Goal: Task Accomplishment & Management: Complete application form

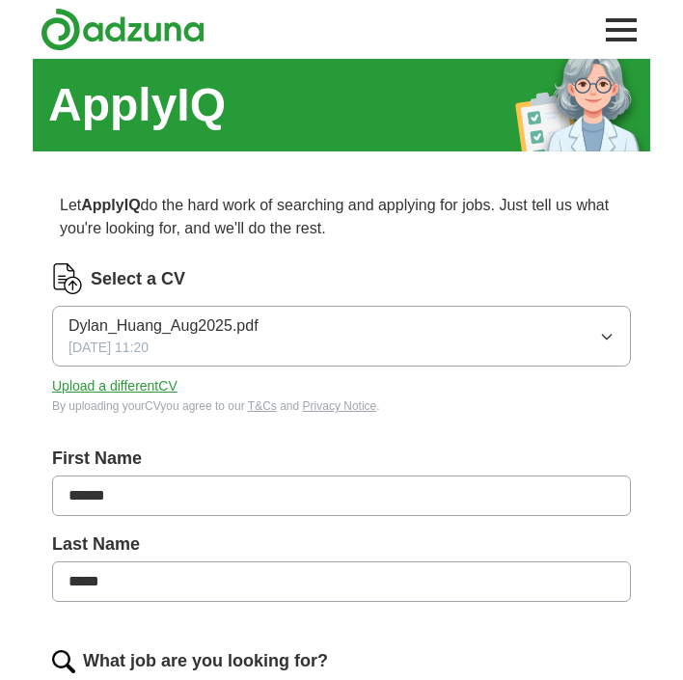
click at [221, 327] on span "Dylan_Huang_Aug2025.pdf" at bounding box center [163, 325] width 190 height 23
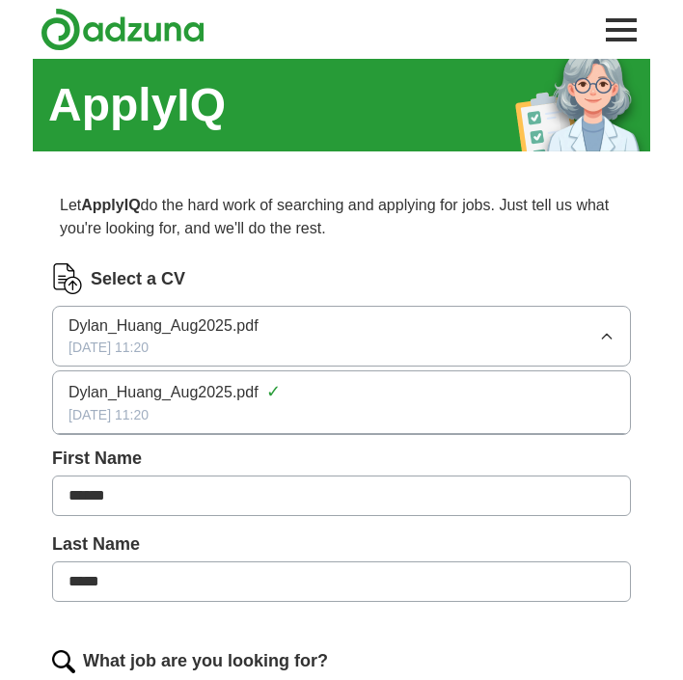
click at [186, 395] on span "Dylan_Huang_Aug2025.pdf" at bounding box center [163, 392] width 190 height 23
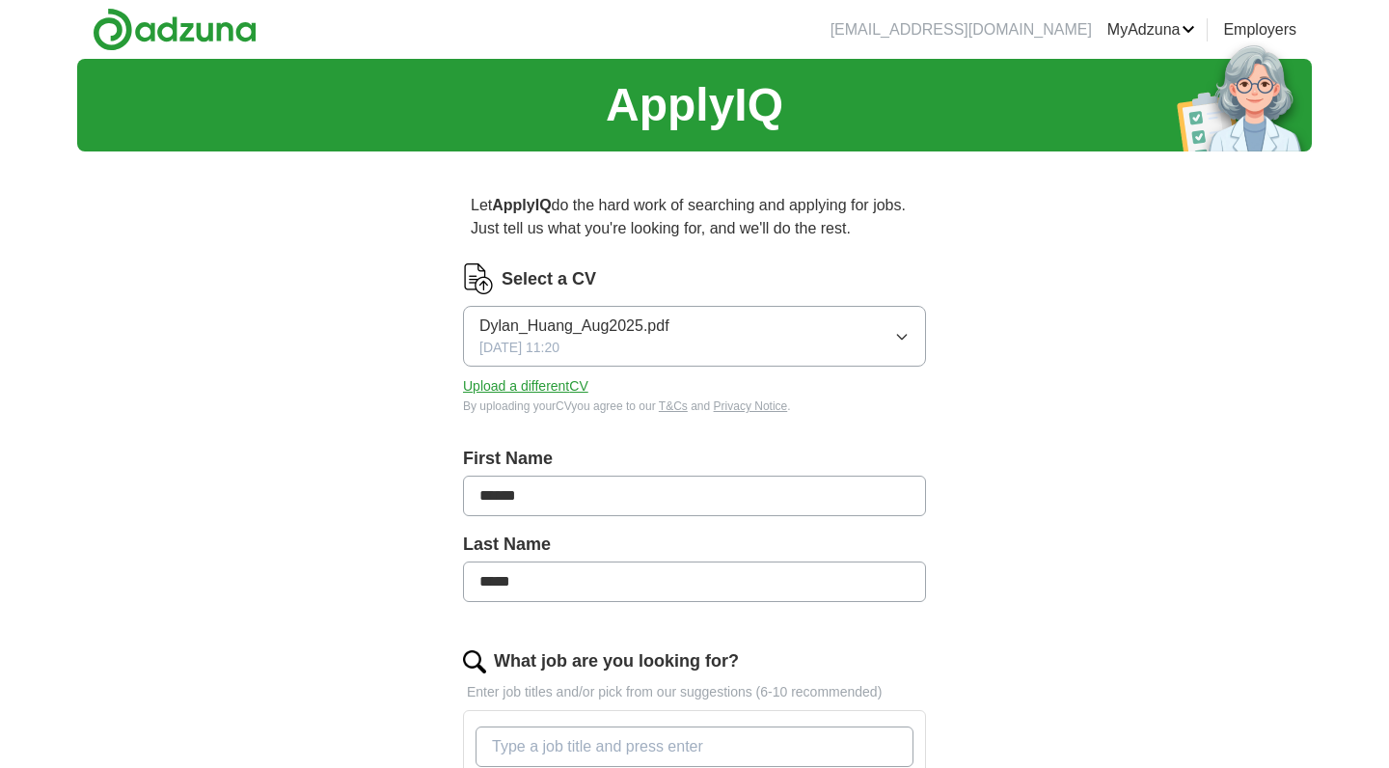
click at [572, 337] on span "Dylan_Huang_Aug2025.pdf" at bounding box center [574, 325] width 190 height 23
click at [621, 397] on span "Dylan_Huang_Aug2025.pdf" at bounding box center [574, 392] width 190 height 23
click at [556, 388] on button "Upload a different CV" at bounding box center [525, 386] width 125 height 20
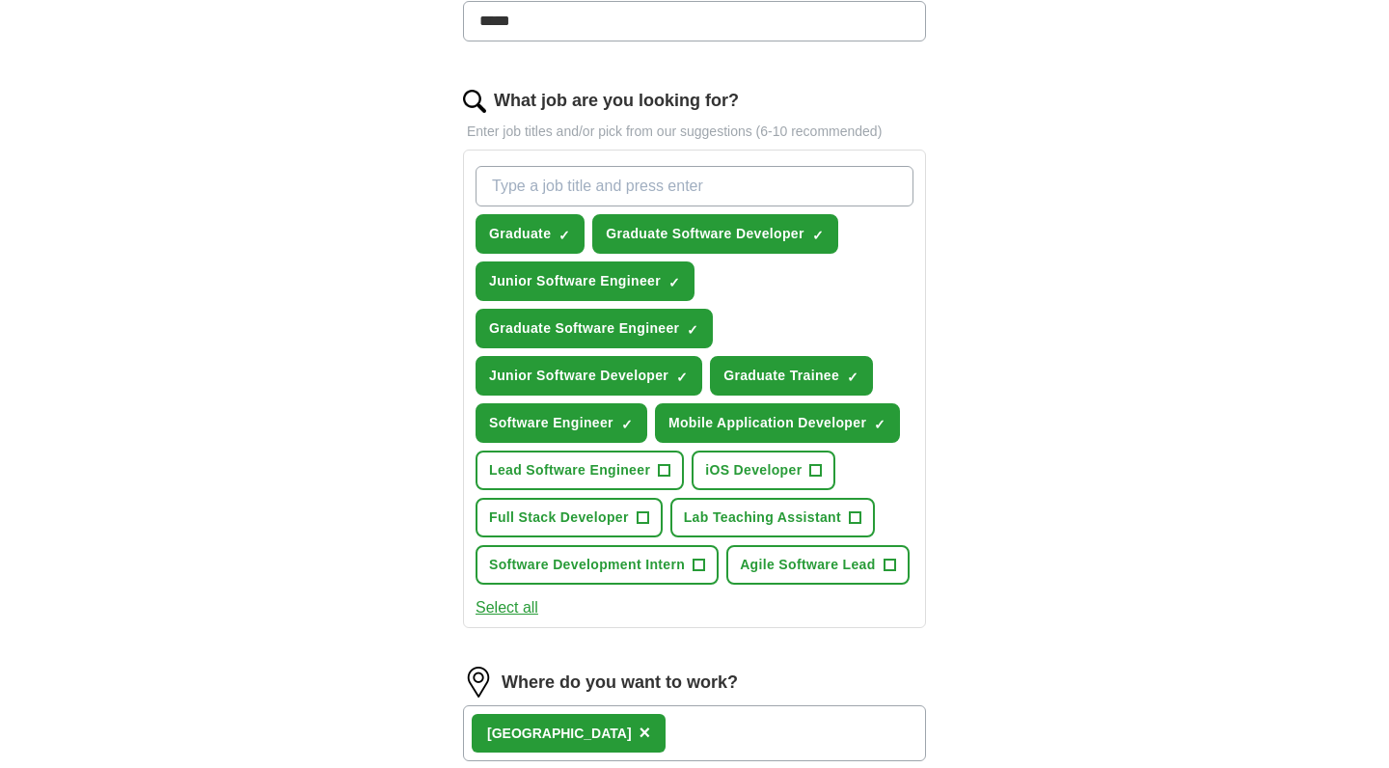
scroll to position [564, 0]
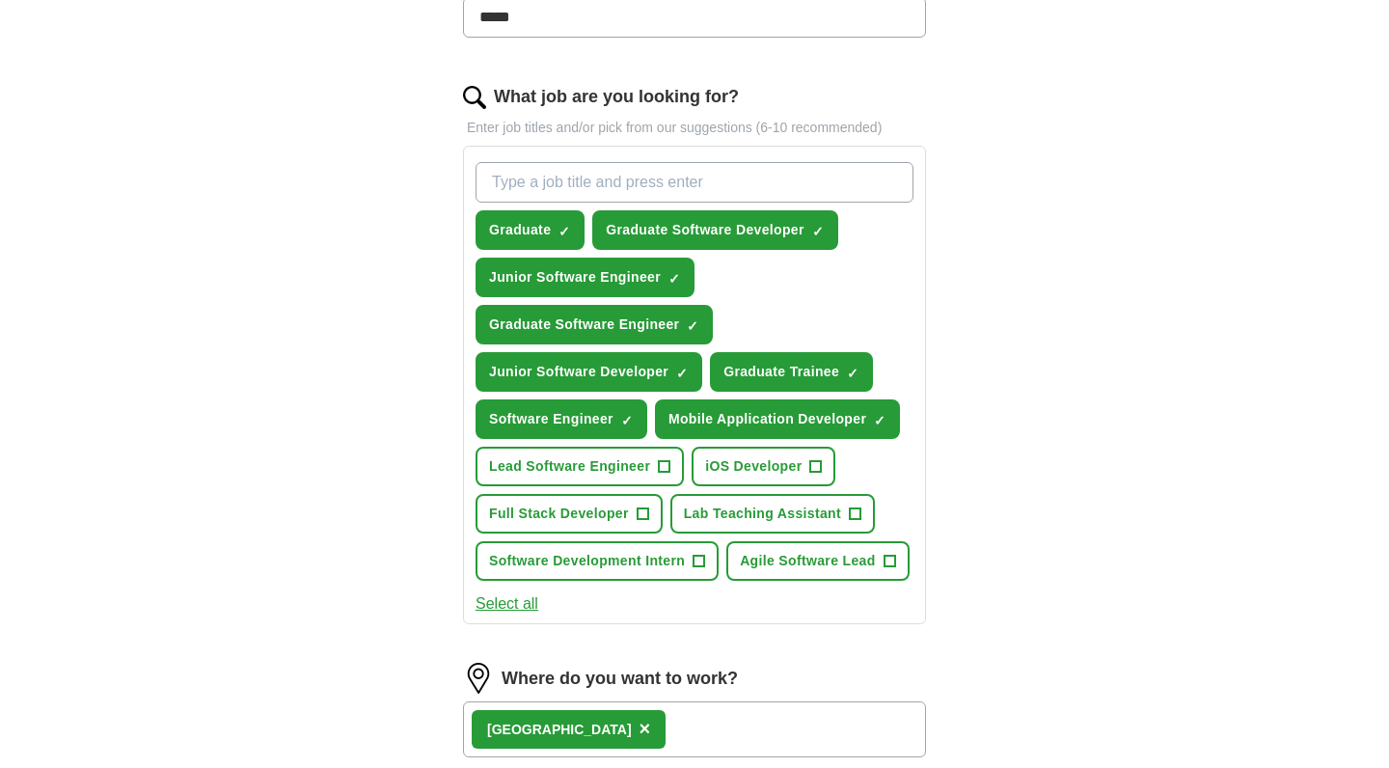
click at [0, 0] on span "×" at bounding box center [0, 0] width 0 height 0
type input "full stack"
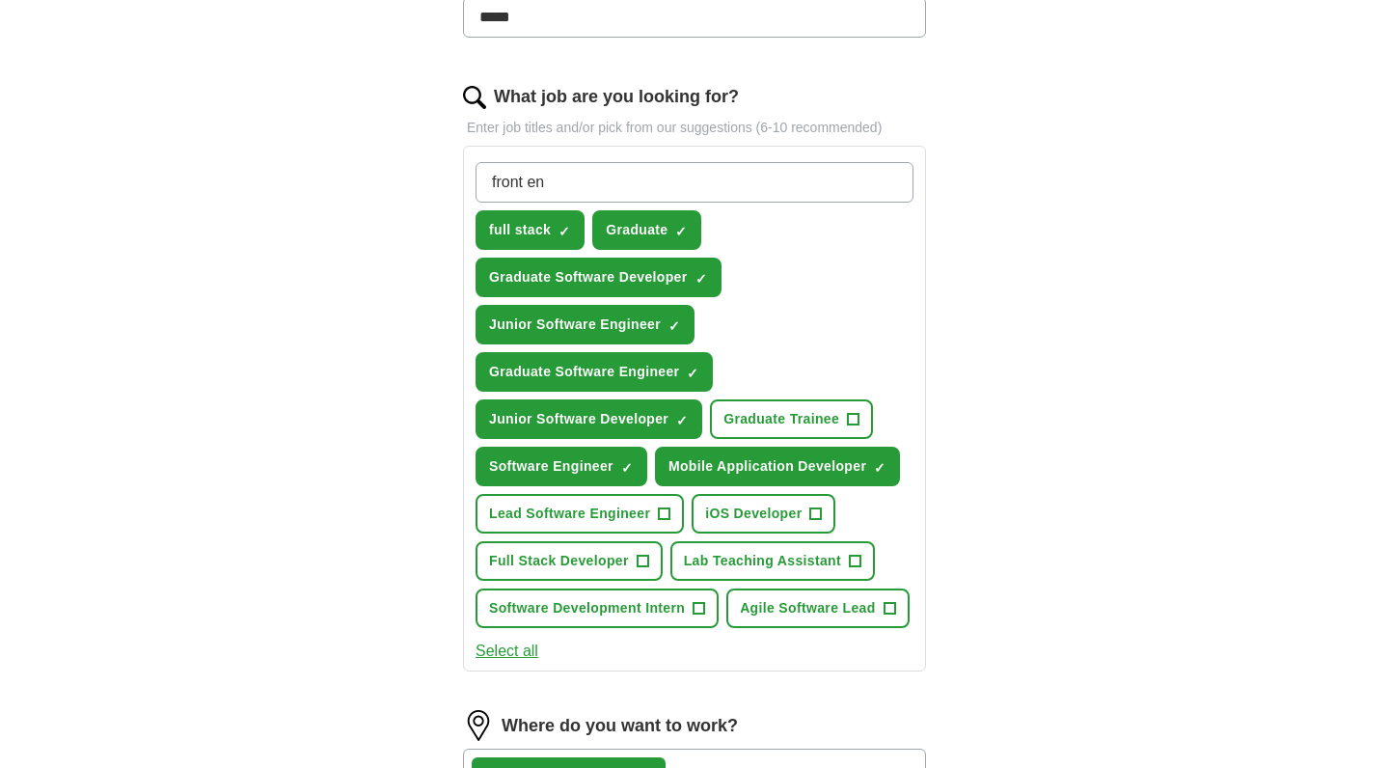
type input "front end"
type input "back"
click at [640, 555] on span "+" at bounding box center [643, 561] width 12 height 15
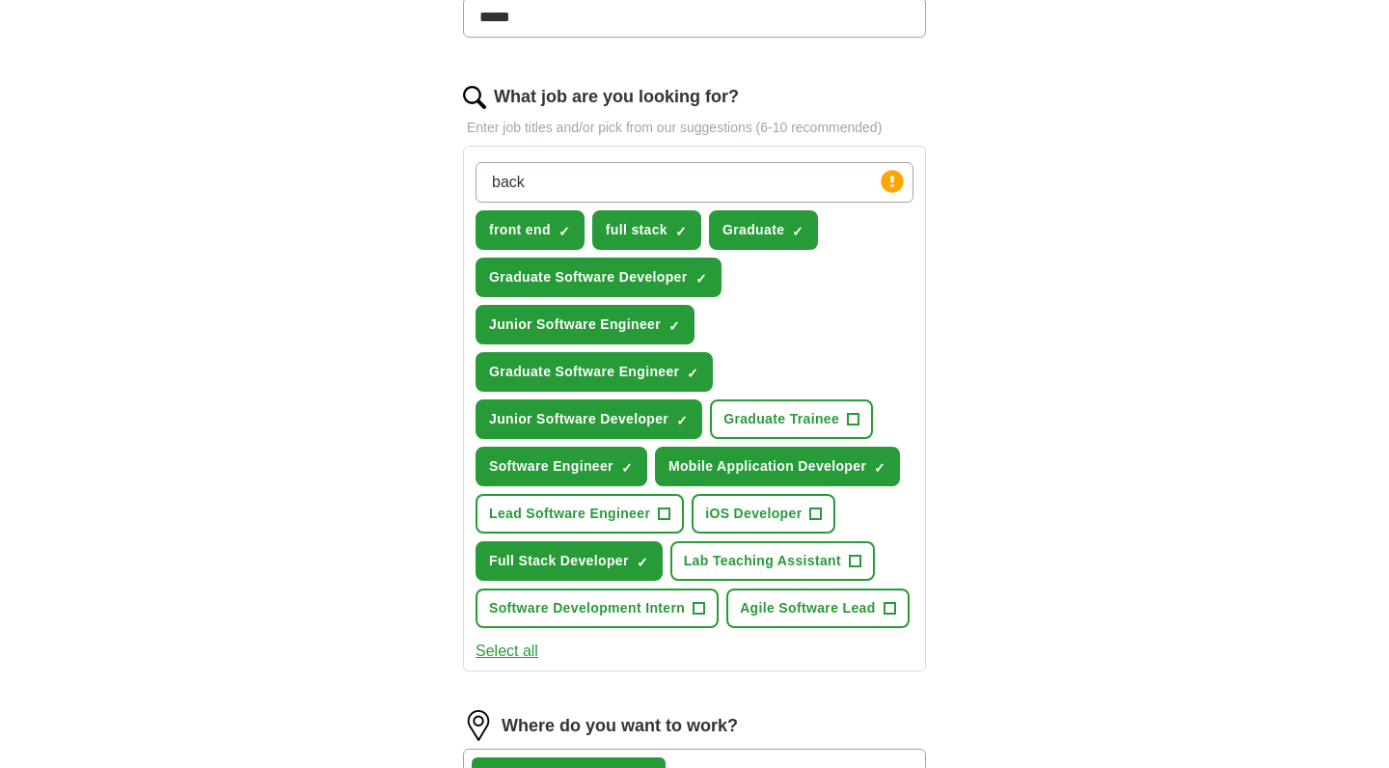
click at [682, 607] on span "+" at bounding box center [699, 608] width 13 height 13
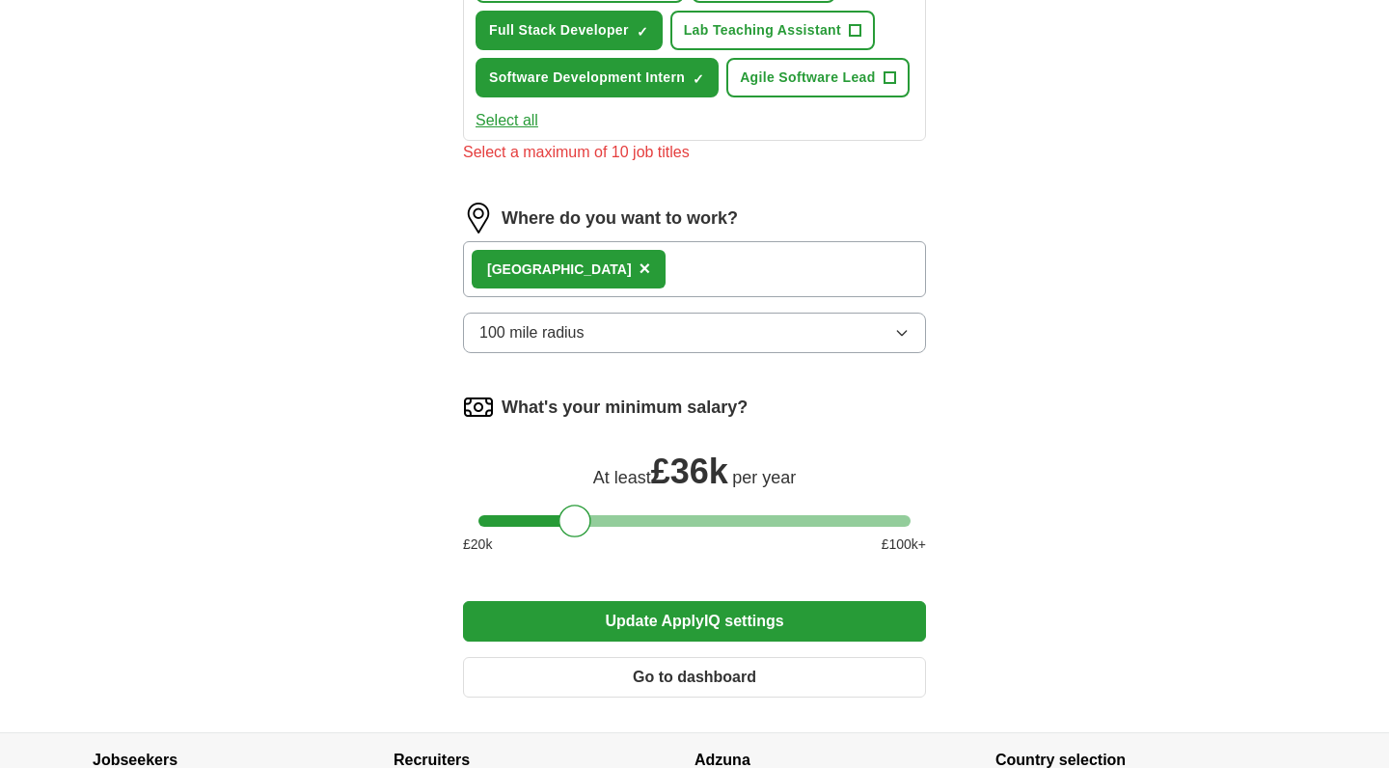
scroll to position [1083, 0]
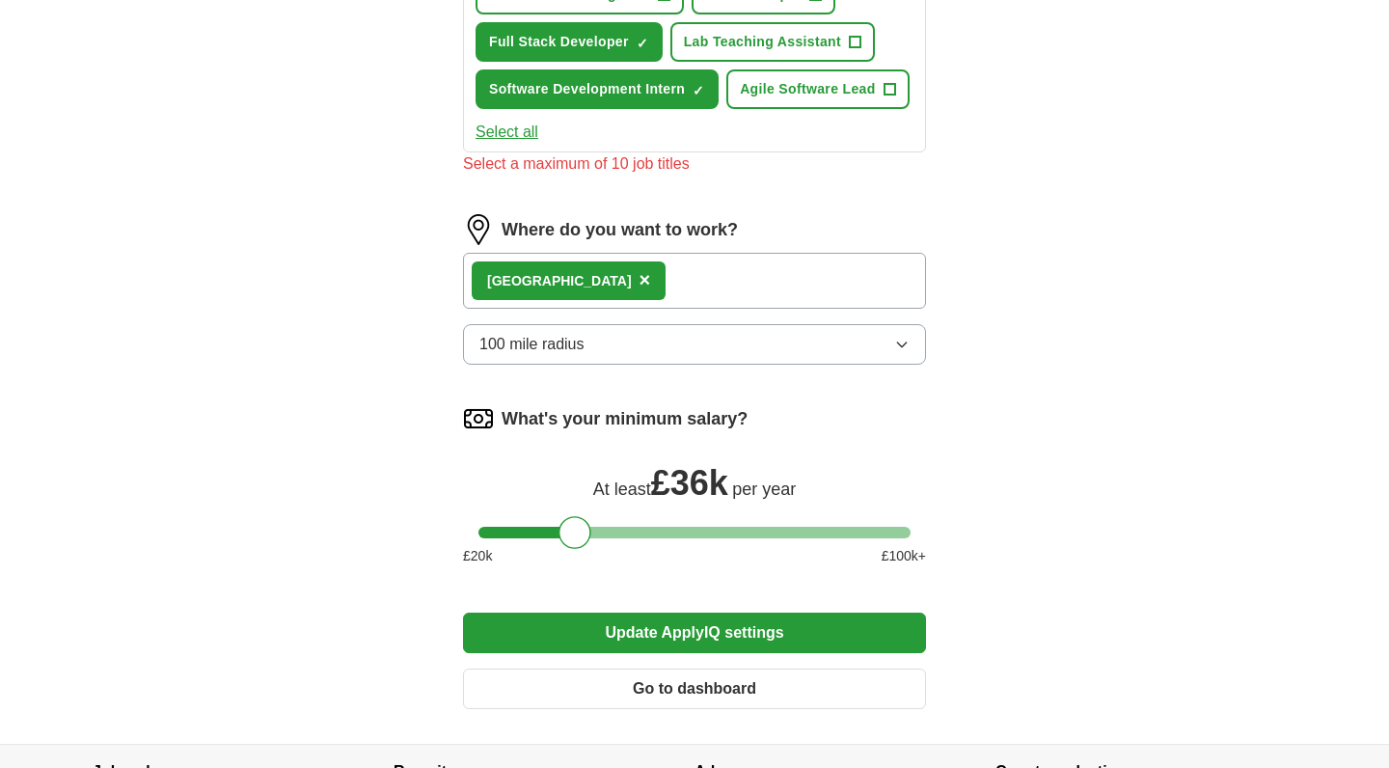
click at [623, 331] on button "100 mile radius" at bounding box center [694, 344] width 463 height 41
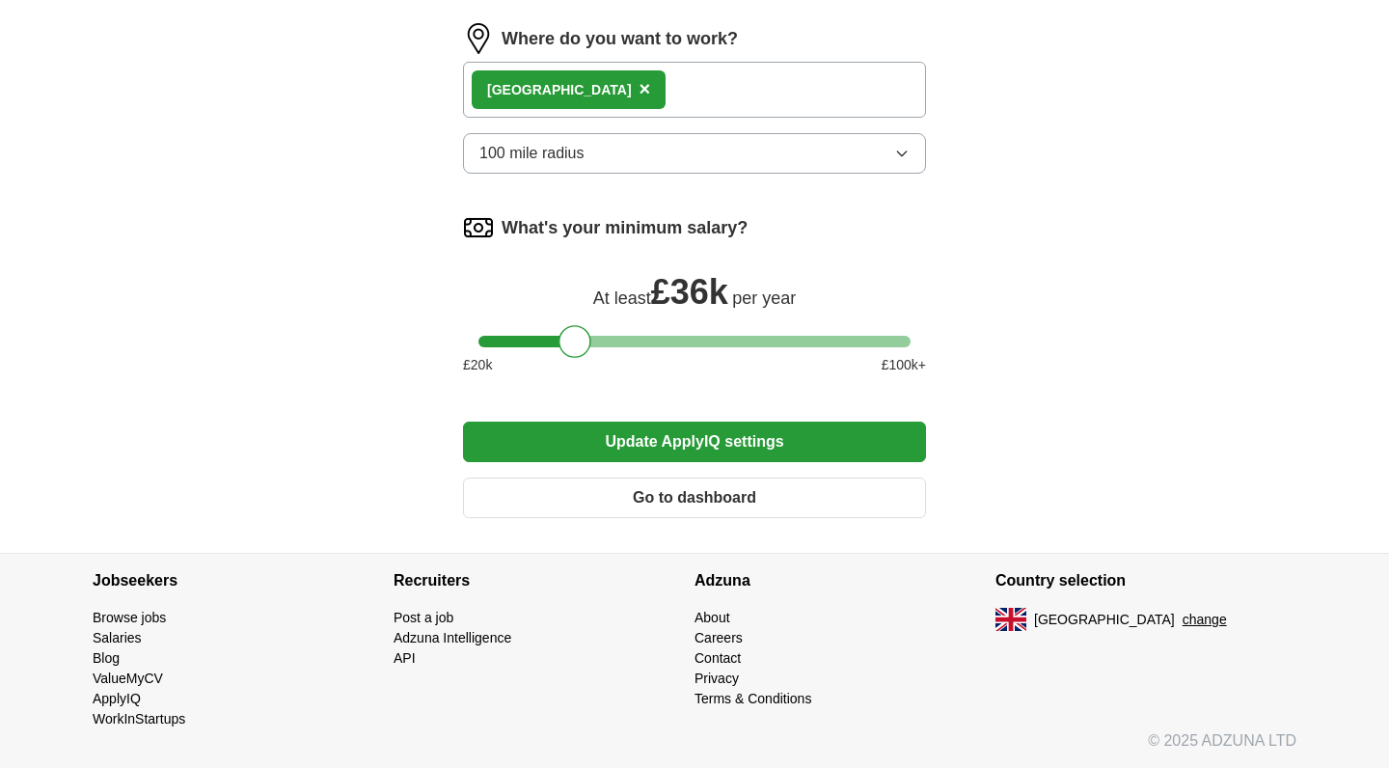
scroll to position [1274, 0]
click at [566, 348] on div at bounding box center [574, 341] width 33 height 33
click at [551, 331] on div "What's your minimum salary? At least £ 36k per year £ 20 k £ 100 k+" at bounding box center [694, 301] width 463 height 178
drag, startPoint x: 568, startPoint y: 335, endPoint x: 439, endPoint y: 340, distance: 129.3
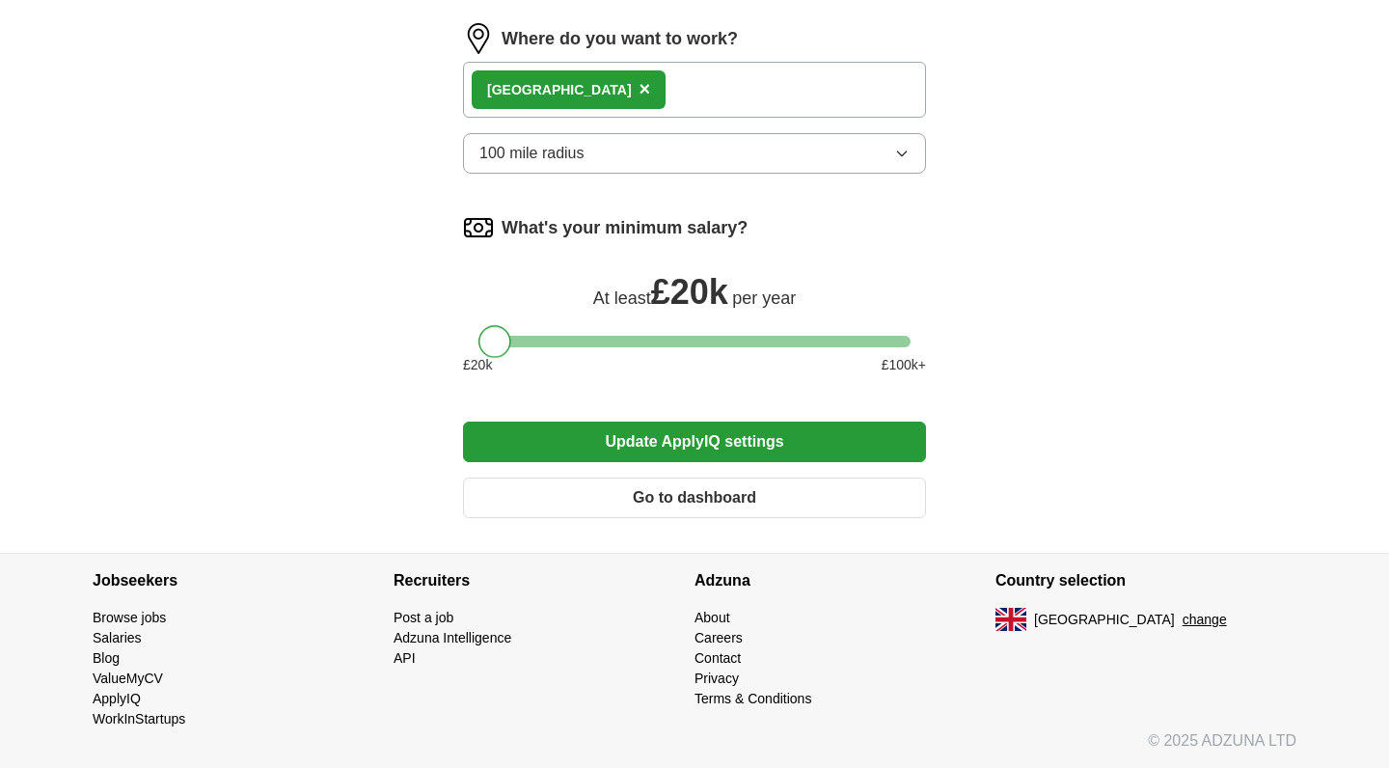
click at [677, 440] on button "Update ApplyIQ settings" at bounding box center [694, 442] width 463 height 41
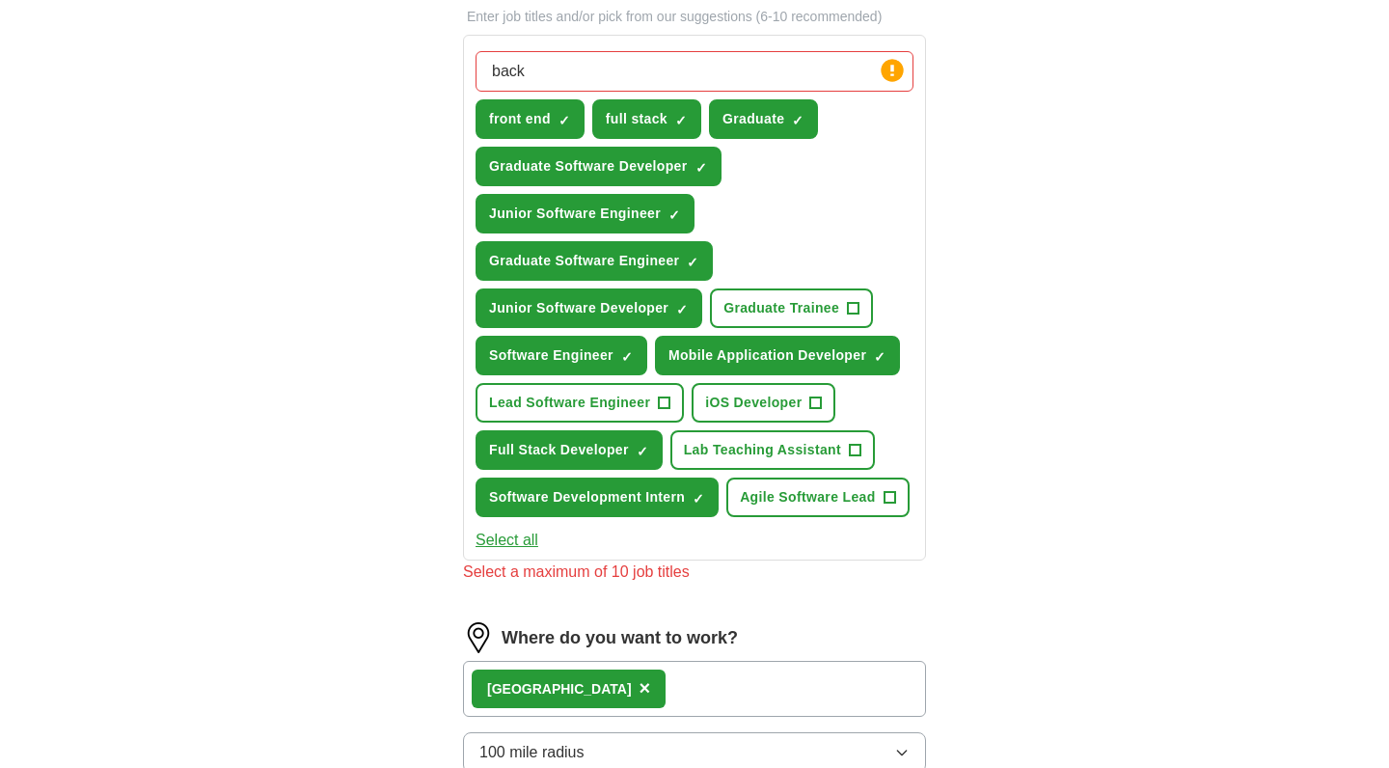
scroll to position [661, 0]
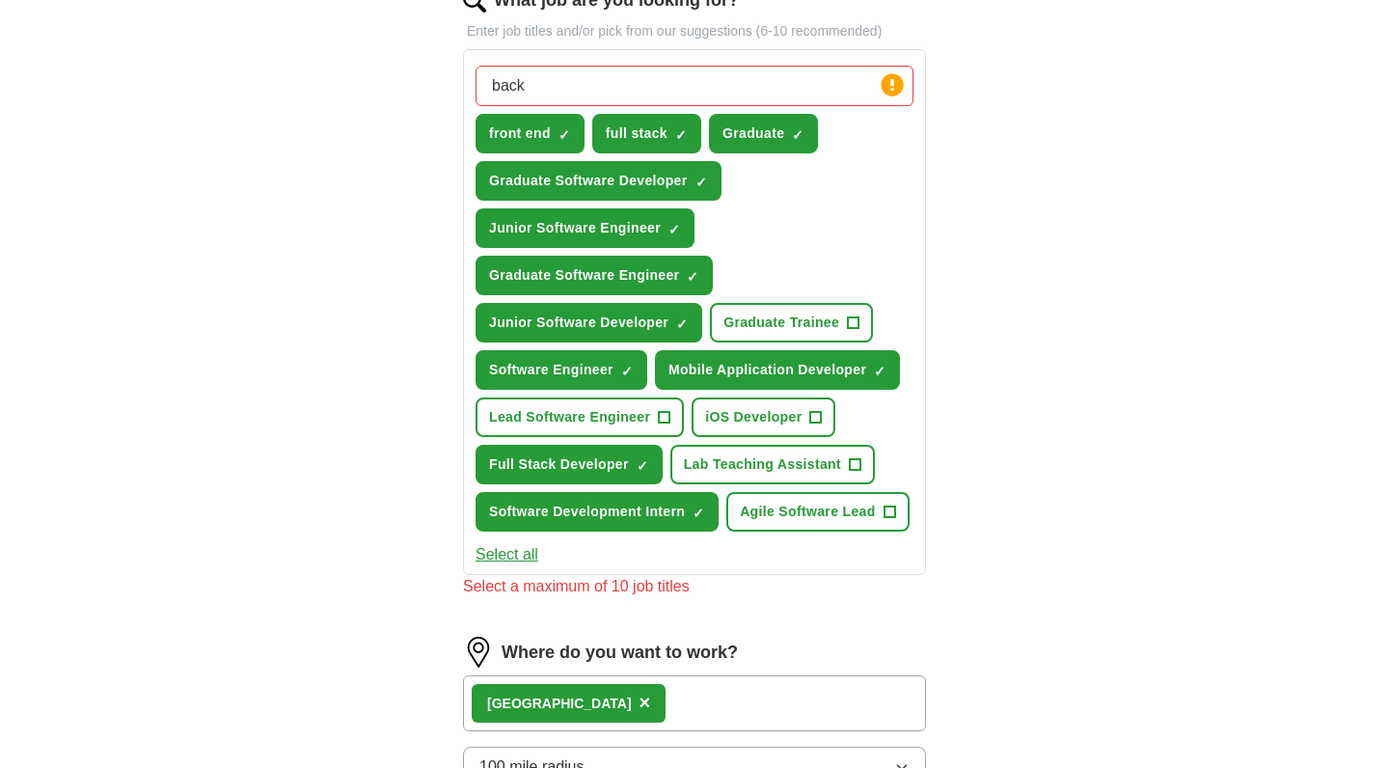
click at [557, 134] on button "front end ✓ ×" at bounding box center [530, 134] width 109 height 40
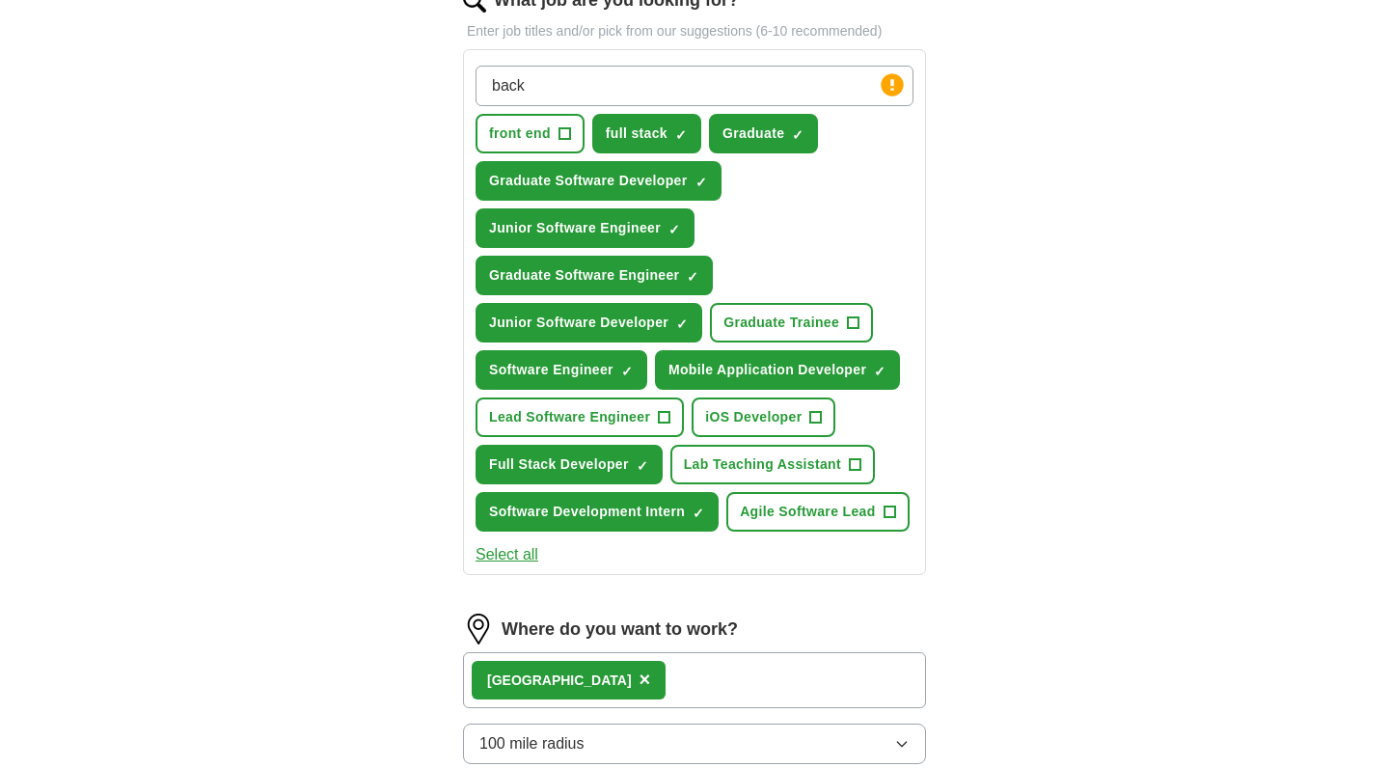
click at [0, 0] on span "×" at bounding box center [0, 0] width 0 height 0
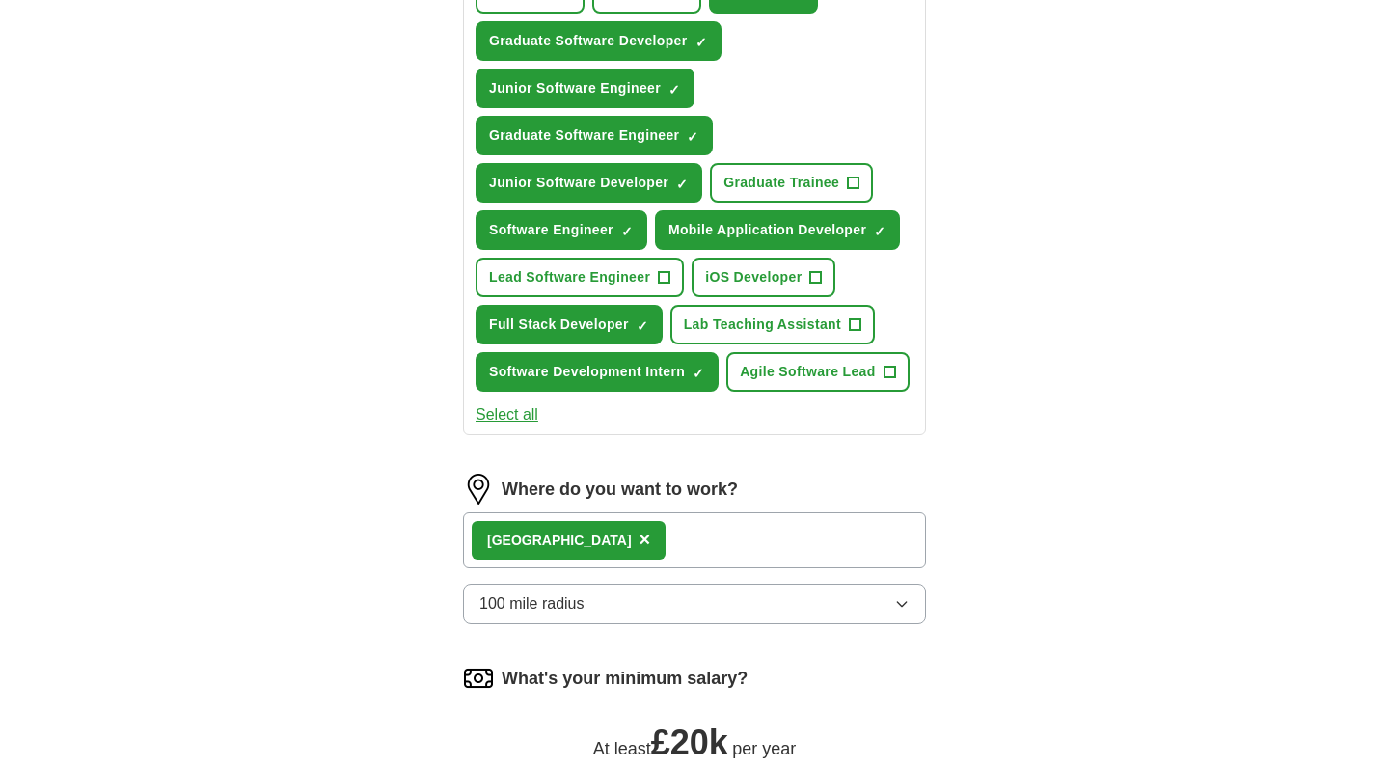
scroll to position [1251, 0]
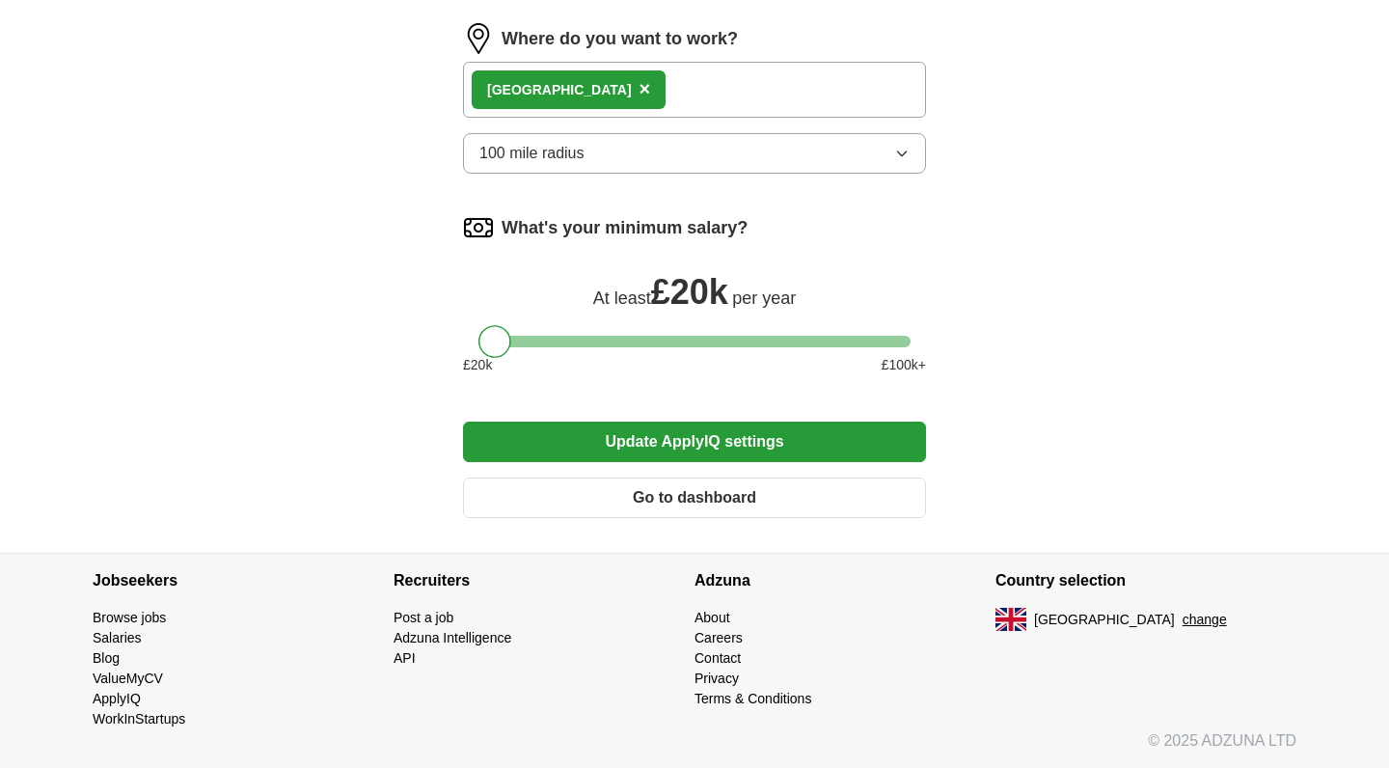
click at [682, 457] on button "Update ApplyIQ settings" at bounding box center [694, 442] width 463 height 41
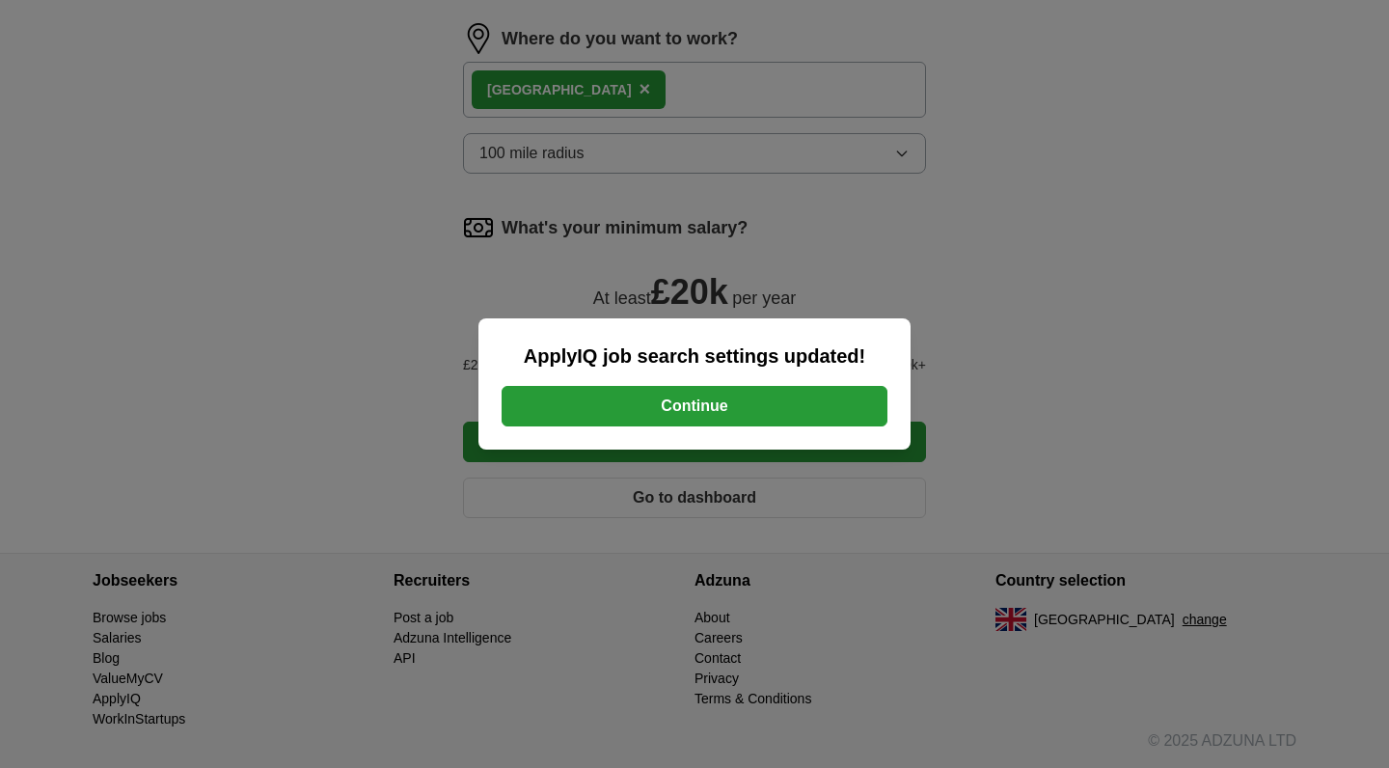
click at [682, 403] on button "Continue" at bounding box center [695, 406] width 386 height 41
